Goal: Task Accomplishment & Management: Manage account settings

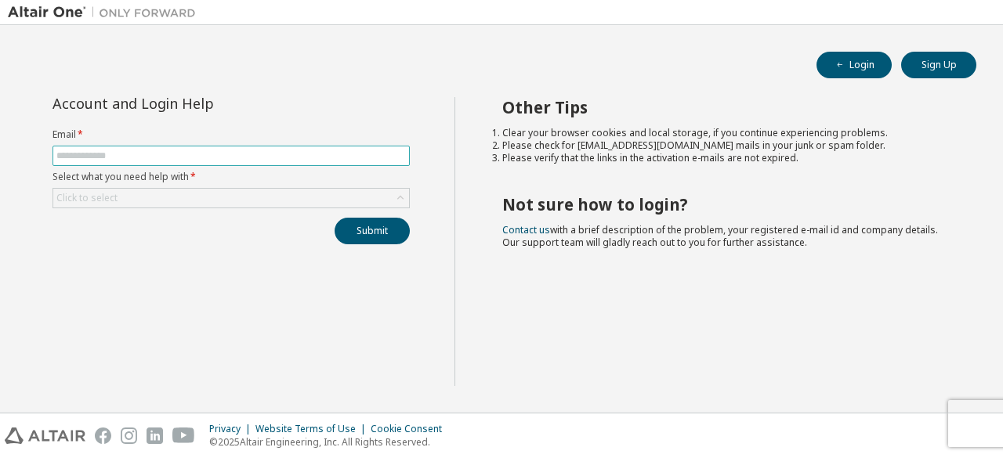
click at [182, 160] on input "text" at bounding box center [230, 156] width 349 height 13
type input "**********"
click at [385, 223] on button "Submit" at bounding box center [372, 231] width 75 height 27
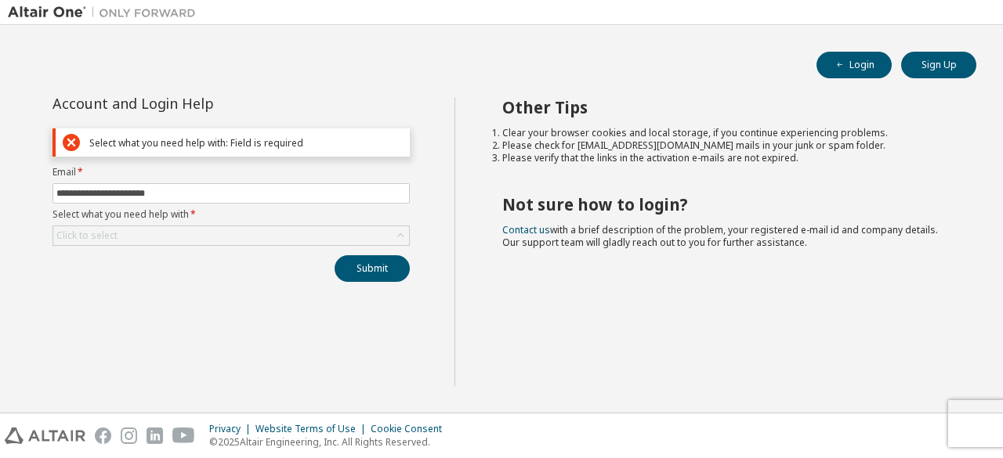
click at [233, 240] on div "Click to select" at bounding box center [231, 235] width 356 height 19
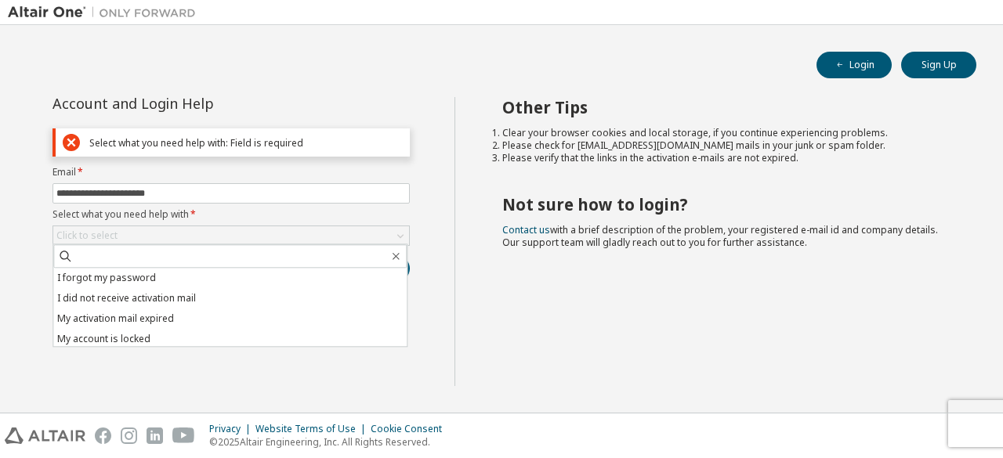
click at [131, 284] on li "I forgot my password" at bounding box center [229, 278] width 353 height 20
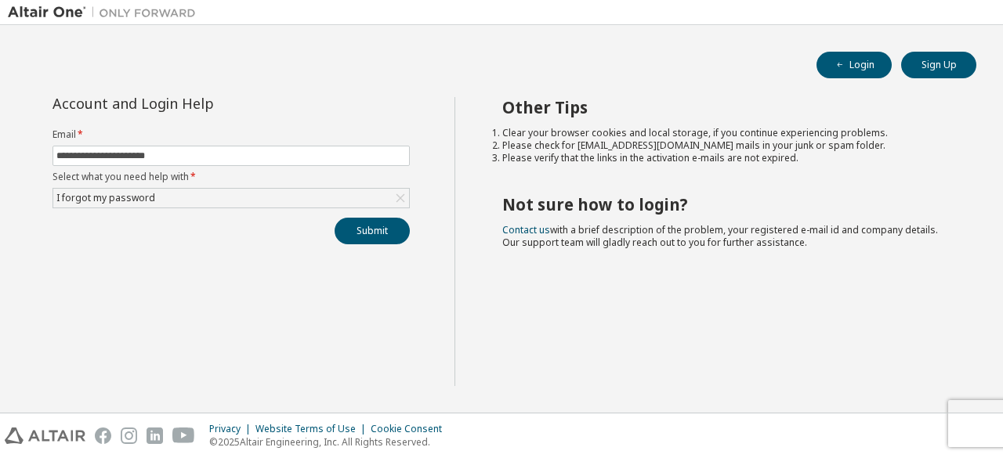
click at [384, 237] on button "Submit" at bounding box center [372, 231] width 75 height 27
click at [368, 228] on button "Submit" at bounding box center [372, 231] width 75 height 27
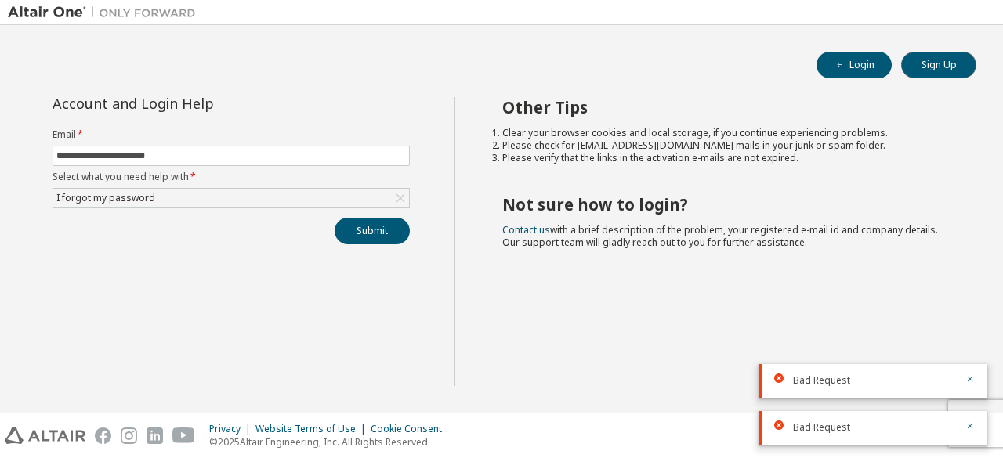
click at [934, 72] on button "Sign Up" at bounding box center [938, 65] width 75 height 27
